Goal: Transaction & Acquisition: Purchase product/service

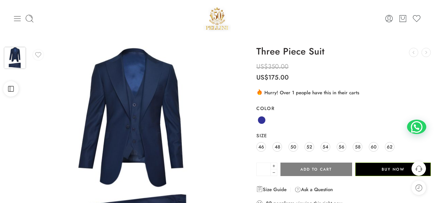
click at [15, 18] on icon at bounding box center [17, 18] width 9 height 9
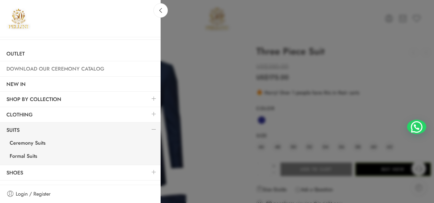
scroll to position [38, 0]
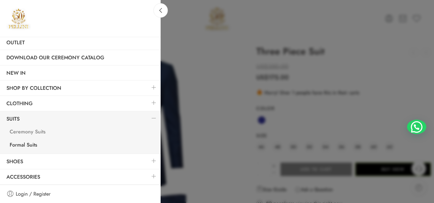
click at [31, 131] on link "Ceremony Suits" at bounding box center [81, 132] width 157 height 13
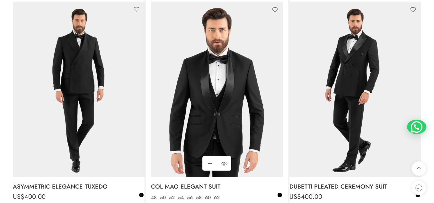
click at [193, 76] on img at bounding box center [217, 90] width 132 height 176
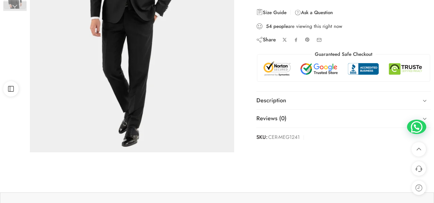
scroll to position [167, 0]
